Goal: Information Seeking & Learning: Check status

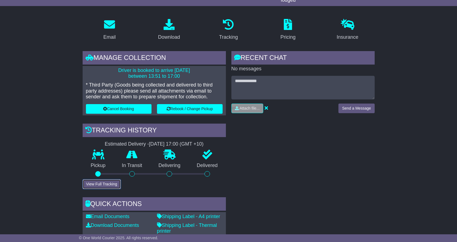
click at [109, 186] on button "View Full Tracking" at bounding box center [102, 184] width 38 height 10
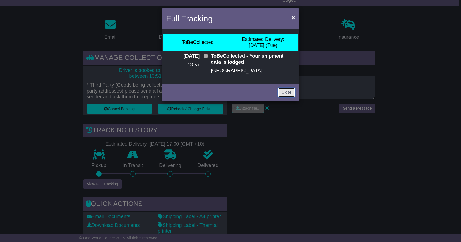
click at [289, 93] on link "Close" at bounding box center [286, 93] width 17 height 10
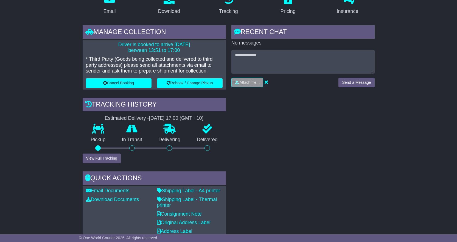
scroll to position [110, 0]
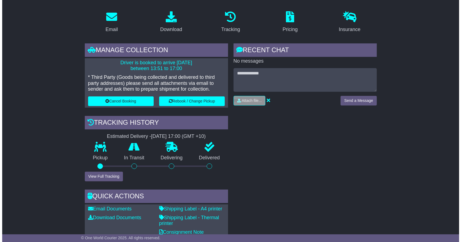
scroll to position [82, 0]
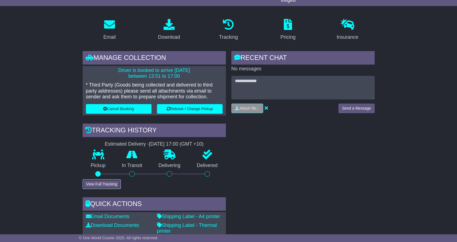
click at [102, 185] on button "View Full Tracking" at bounding box center [102, 184] width 38 height 10
